Goal: Go to known website: Access a specific website the user already knows

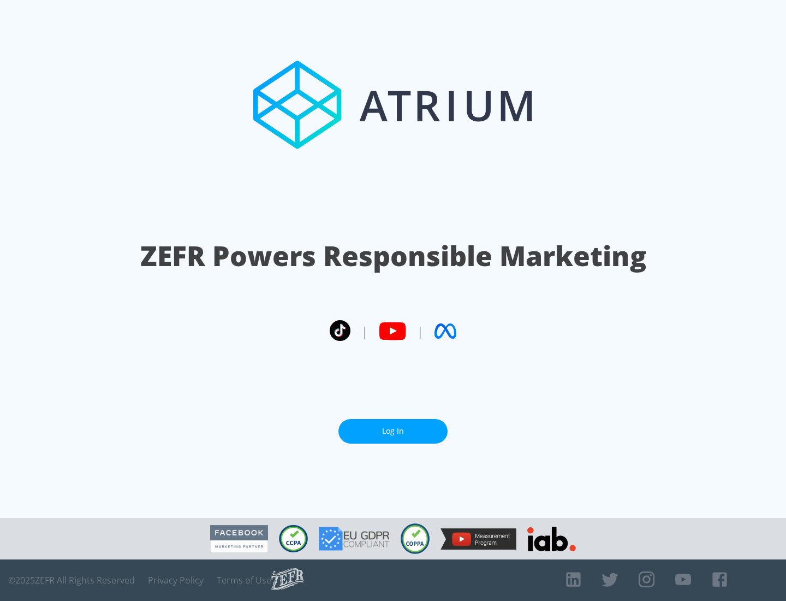
click at [393, 426] on link "Log In" at bounding box center [393, 431] width 109 height 25
